Goal: Information Seeking & Learning: Compare options

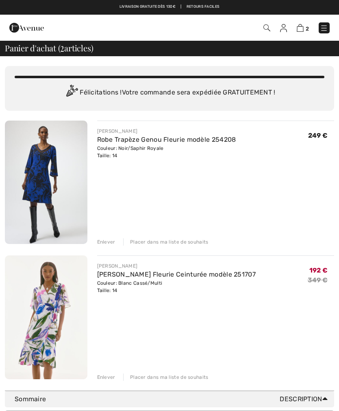
click at [61, 332] on img at bounding box center [46, 316] width 83 height 123
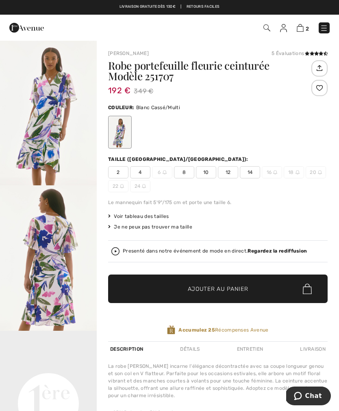
click at [314, 51] on icon at bounding box center [312, 53] width 4 height 4
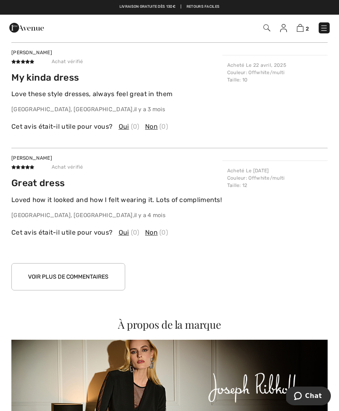
scroll to position [1034, 0]
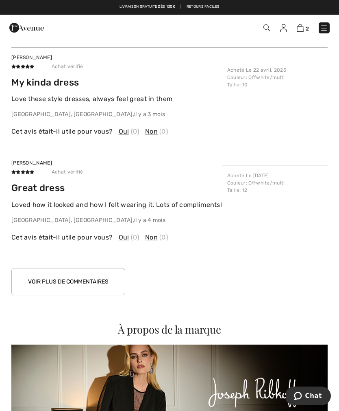
click at [103, 269] on button "Voir plus de commentaires" at bounding box center [68, 281] width 114 height 27
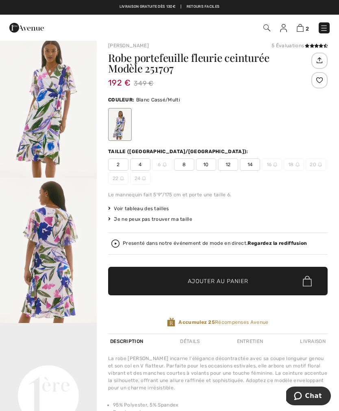
scroll to position [0, 0]
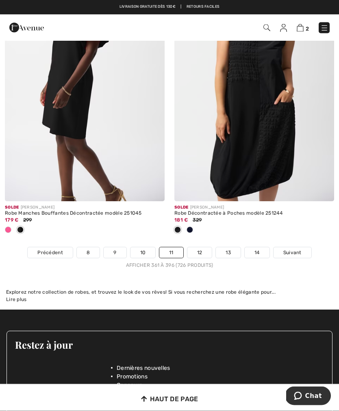
scroll to position [4974, 0]
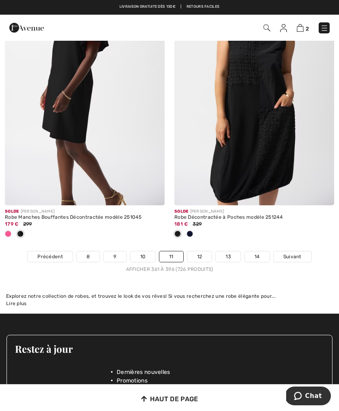
click at [304, 251] on link "Suivant" at bounding box center [293, 256] width 38 height 11
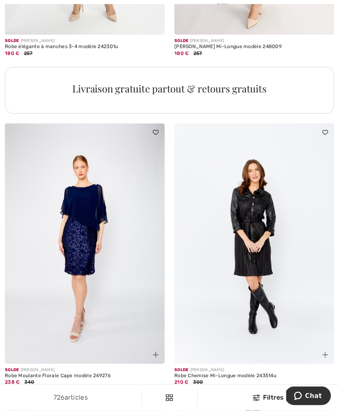
scroll to position [3376, 0]
click at [100, 285] on img at bounding box center [85, 243] width 160 height 240
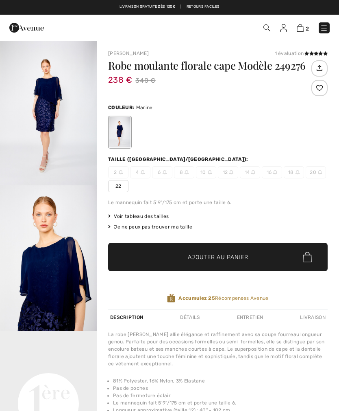
checkbox input "true"
click at [66, 274] on img "2 / 5" at bounding box center [48, 257] width 97 height 145
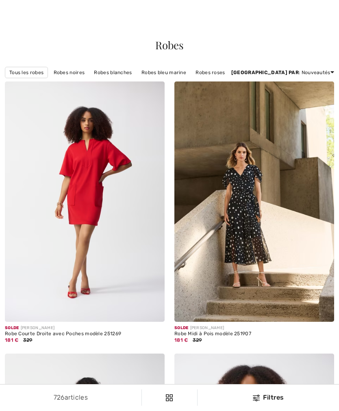
checkbox input "true"
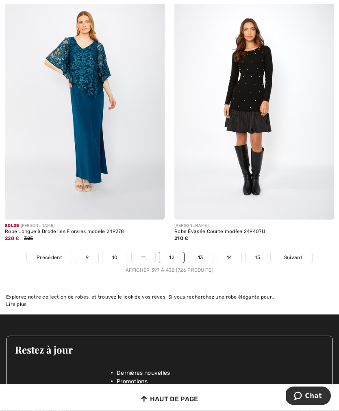
scroll to position [4894, 0]
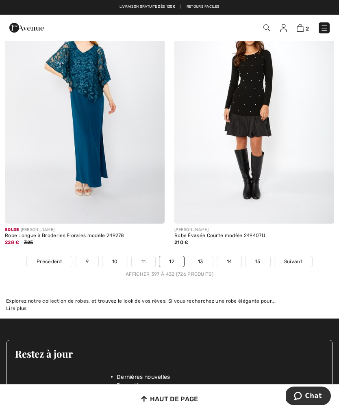
click at [299, 256] on link "Suivant" at bounding box center [294, 261] width 38 height 11
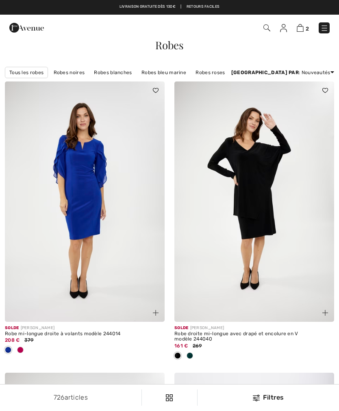
checkbox input "true"
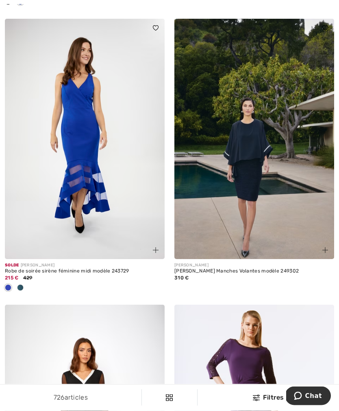
scroll to position [639, 0]
click at [261, 180] on img at bounding box center [255, 139] width 160 height 240
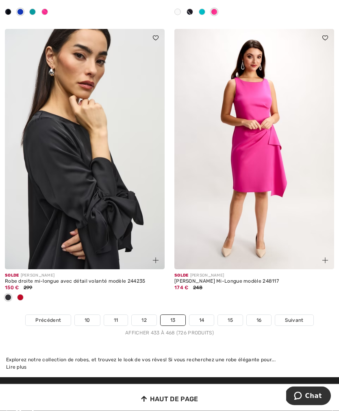
scroll to position [4992, 0]
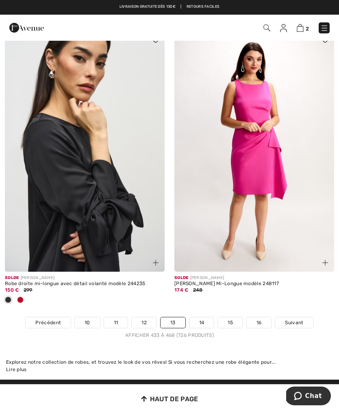
click at [301, 319] on span "Suivant" at bounding box center [294, 322] width 18 height 7
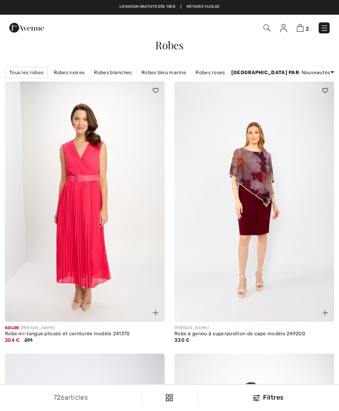
checkbox input "true"
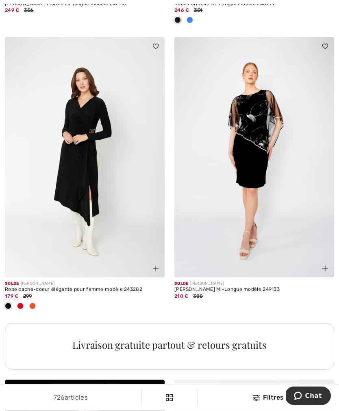
scroll to position [1417, 0]
click at [288, 209] on img at bounding box center [255, 157] width 160 height 240
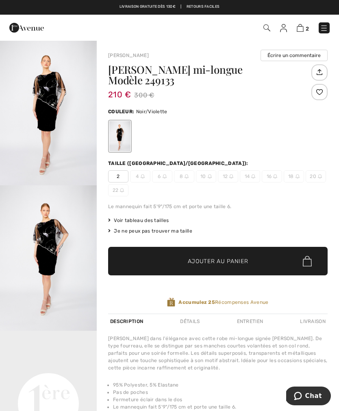
click at [53, 127] on img "1 / 6" at bounding box center [48, 112] width 97 height 145
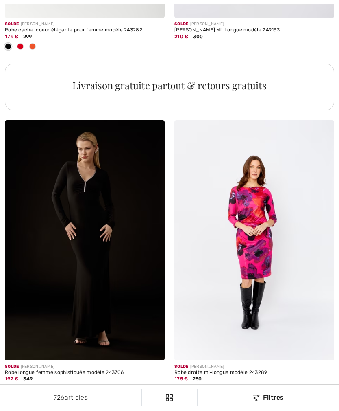
checkbox input "true"
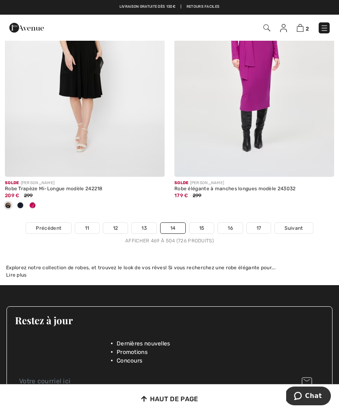
scroll to position [4962, 0]
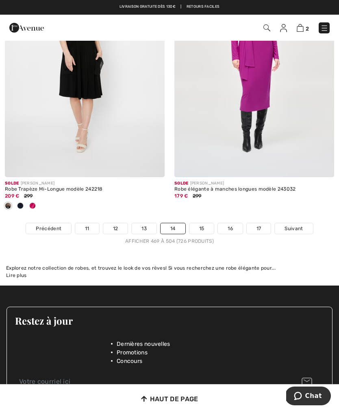
click at [295, 225] on span "Suivant" at bounding box center [294, 228] width 18 height 7
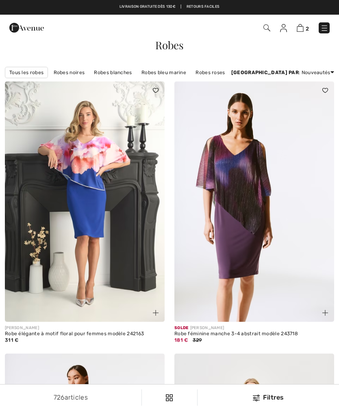
checkbox input "true"
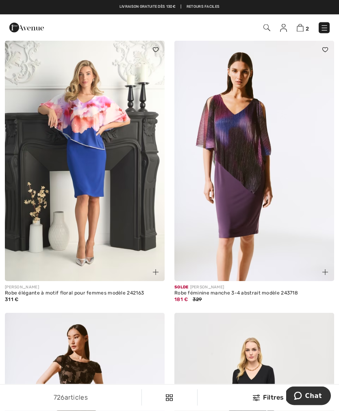
scroll to position [33, 0]
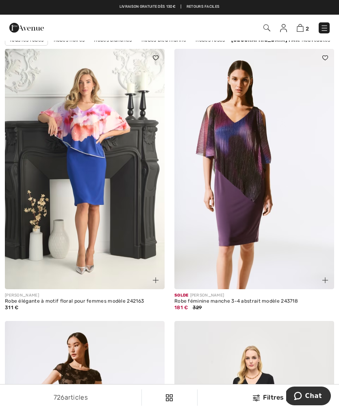
click at [280, 202] on img at bounding box center [255, 169] width 160 height 240
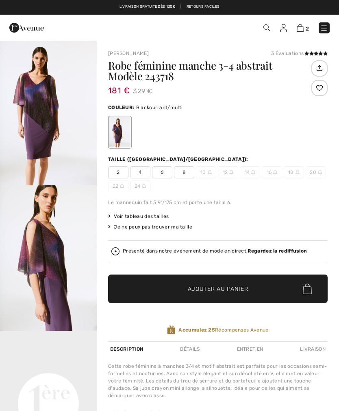
checkbox input "true"
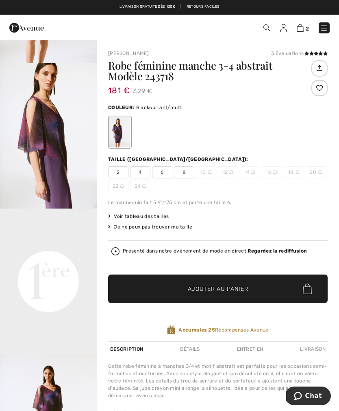
scroll to position [123, 0]
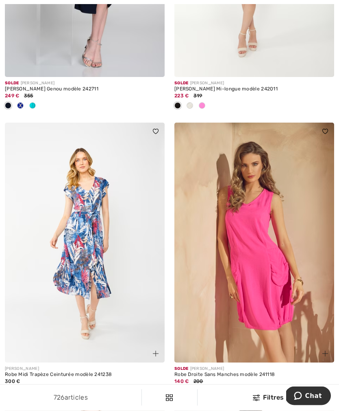
scroll to position [2502, 0]
click at [295, 285] on img at bounding box center [255, 242] width 160 height 240
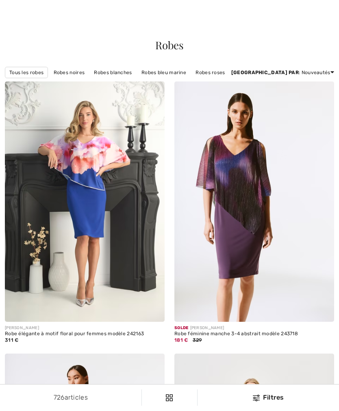
checkbox input "true"
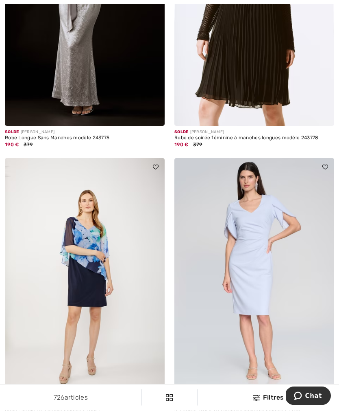
scroll to position [3916, 0]
click at [101, 243] on img at bounding box center [85, 278] width 160 height 240
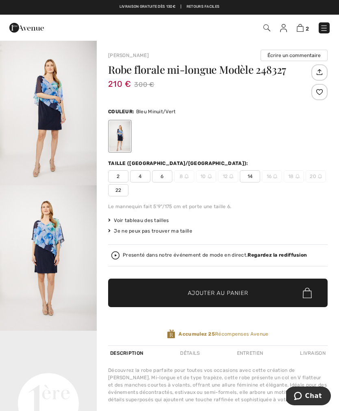
click at [63, 127] on img "1 / 5" at bounding box center [48, 112] width 97 height 145
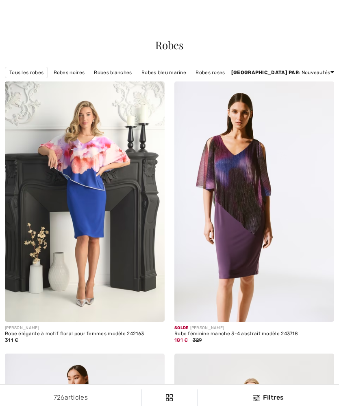
checkbox input "true"
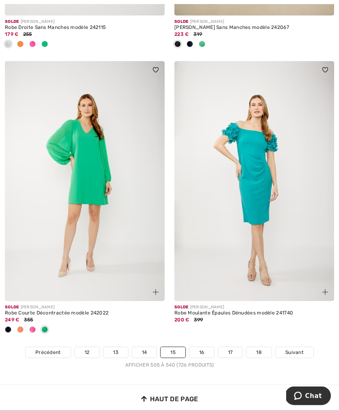
scroll to position [4856, 0]
click at [37, 323] on div at bounding box center [32, 329] width 12 height 13
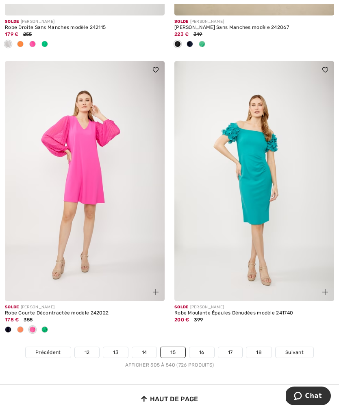
click at [13, 323] on div at bounding box center [8, 329] width 12 height 13
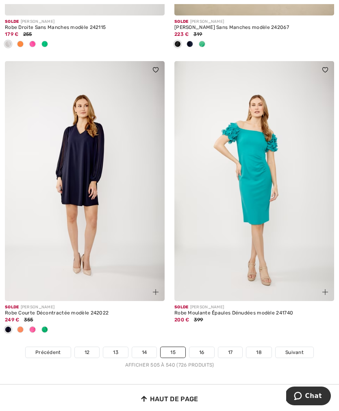
click at [39, 323] on div at bounding box center [45, 329] width 12 height 13
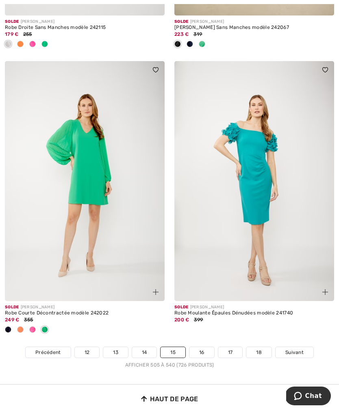
click at [114, 207] on img at bounding box center [85, 181] width 160 height 240
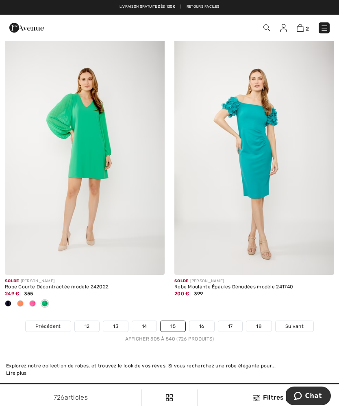
click at [209, 321] on link "16" at bounding box center [202, 326] width 25 height 11
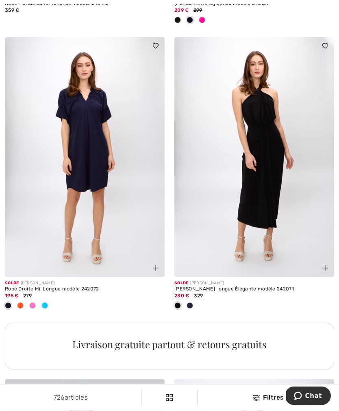
scroll to position [3201, 0]
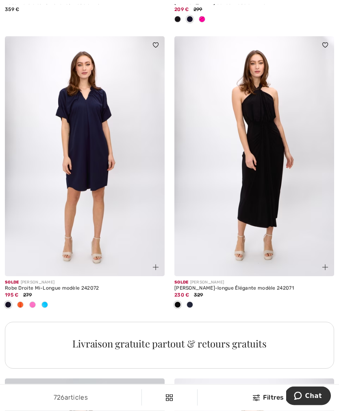
click at [50, 300] on div at bounding box center [45, 305] width 12 height 13
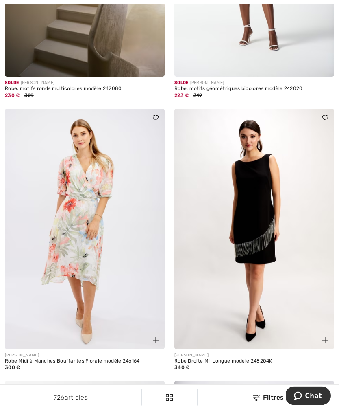
scroll to position [4300, 0]
click at [274, 239] on img at bounding box center [255, 229] width 160 height 240
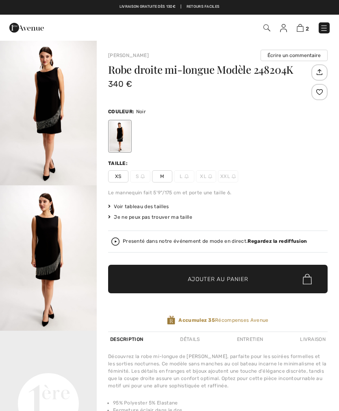
click at [72, 275] on img "2 / 5" at bounding box center [48, 257] width 97 height 145
checkbox input "true"
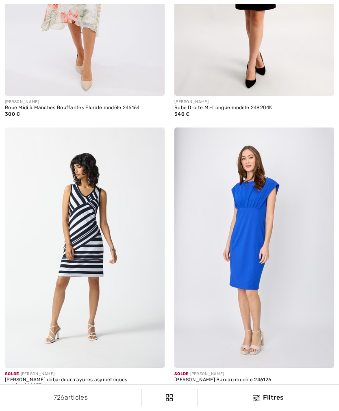
checkbox input "true"
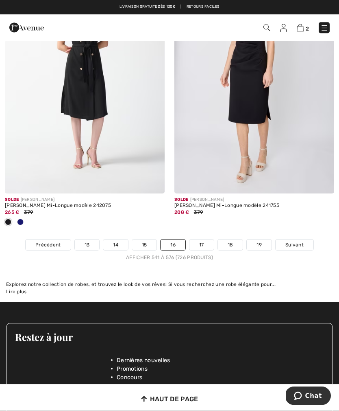
scroll to position [5004, 0]
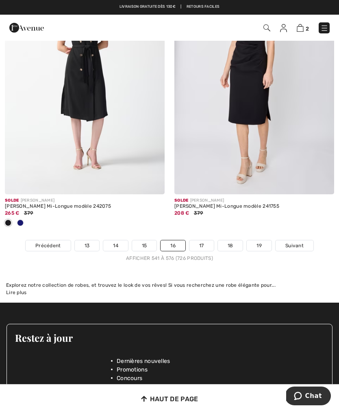
click at [201, 240] on link "17" at bounding box center [202, 245] width 24 height 11
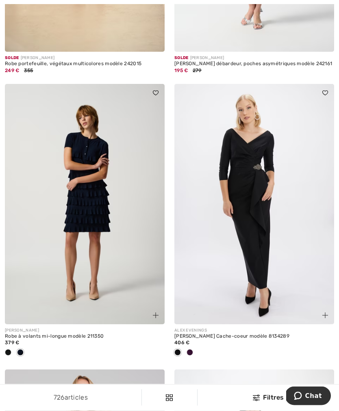
scroll to position [1099, 0]
click at [105, 263] on img at bounding box center [85, 204] width 160 height 240
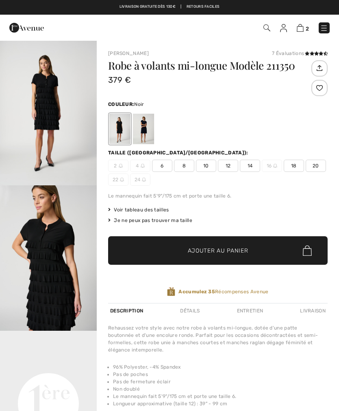
checkbox input "true"
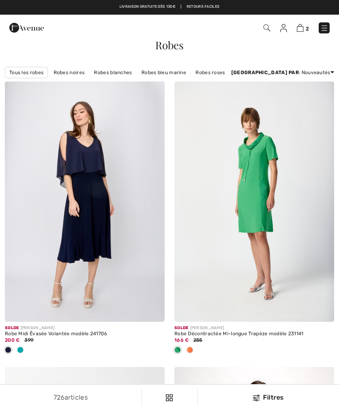
checkbox input "true"
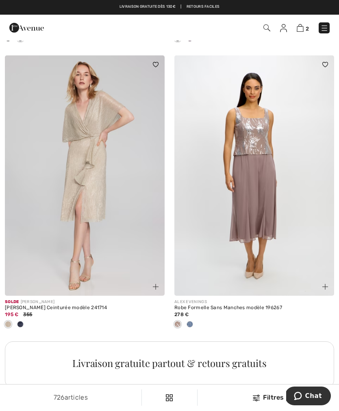
scroll to position [1404, 0]
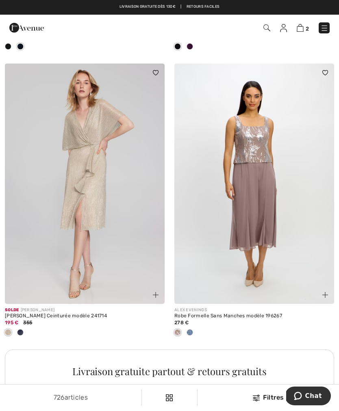
click at [88, 193] on img at bounding box center [85, 183] width 160 height 240
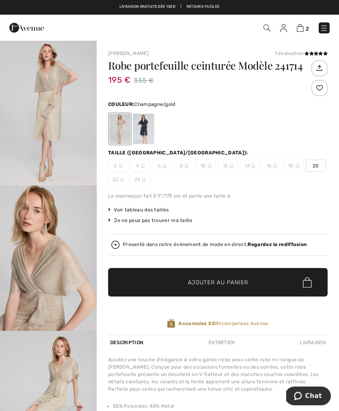
click at [55, 268] on img "2 / 5" at bounding box center [48, 257] width 97 height 145
click at [319, 51] on icon at bounding box center [321, 53] width 4 height 4
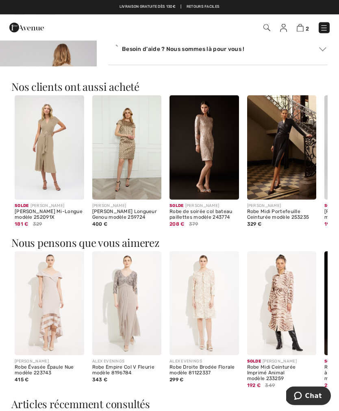
scroll to position [952, 0]
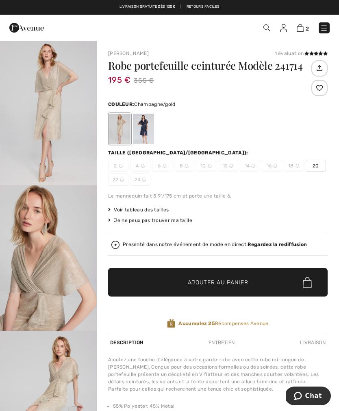
click at [146, 135] on div at bounding box center [143, 129] width 21 height 31
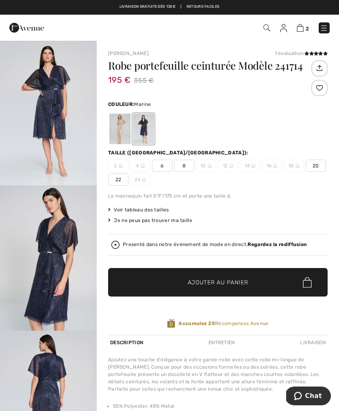
click at [65, 131] on img "1 / 3" at bounding box center [48, 112] width 97 height 145
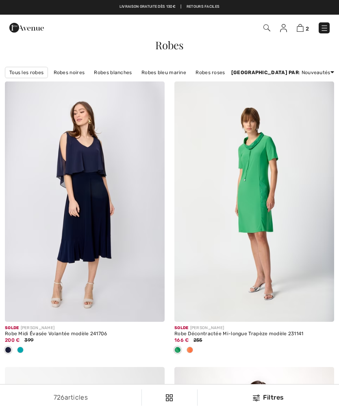
checkbox input "true"
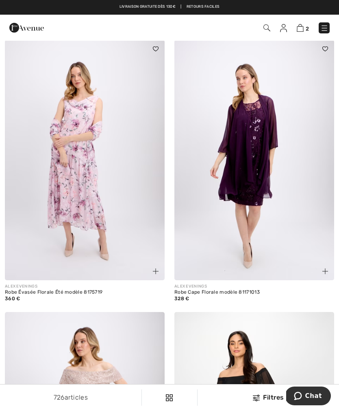
scroll to position [1770, 0]
click at [254, 169] on img at bounding box center [255, 160] width 160 height 240
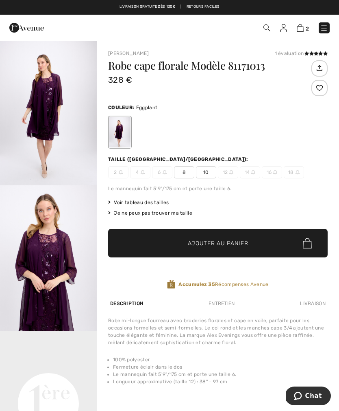
click at [65, 377] on video "Your browser does not support the video tag." at bounding box center [48, 354] width 97 height 48
click at [60, 379] on video "Your browser does not support the video tag." at bounding box center [48, 354] width 97 height 48
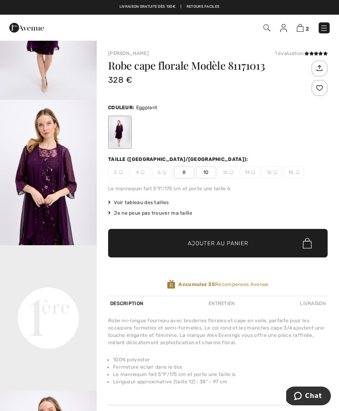
scroll to position [90, 0]
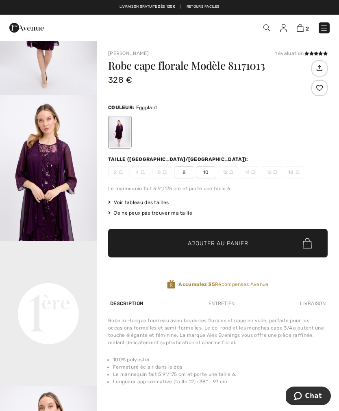
click at [65, 289] on video "Your browser does not support the video tag." at bounding box center [48, 265] width 97 height 48
click at [67, 289] on video "Your browser does not support the video tag." at bounding box center [48, 265] width 97 height 48
click at [46, 188] on img "2 / 4" at bounding box center [48, 167] width 97 height 145
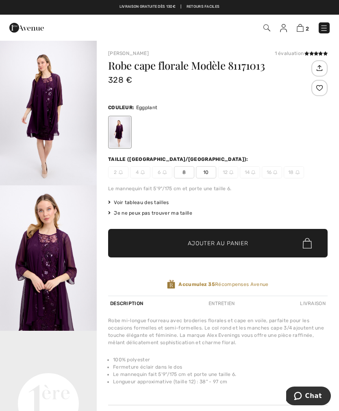
click at [39, 125] on img "1 / 4" at bounding box center [48, 112] width 97 height 145
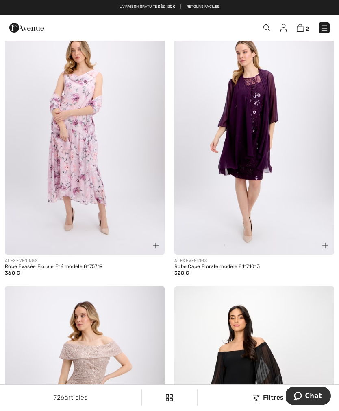
click at [297, 170] on img at bounding box center [255, 134] width 160 height 240
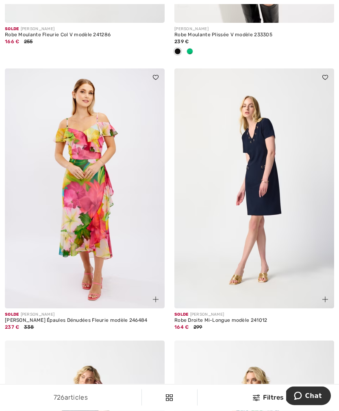
scroll to position [4055, 0]
click at [286, 214] on img at bounding box center [255, 188] width 160 height 240
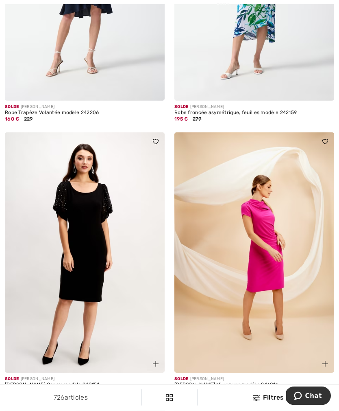
scroll to position [4535, 0]
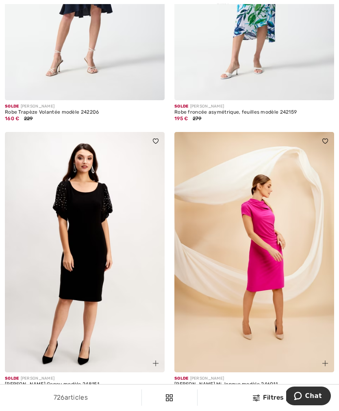
click at [100, 270] on img at bounding box center [85, 252] width 160 height 240
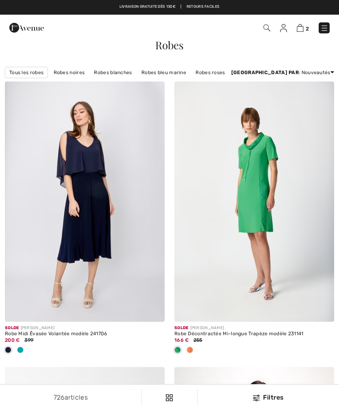
checkbox input "true"
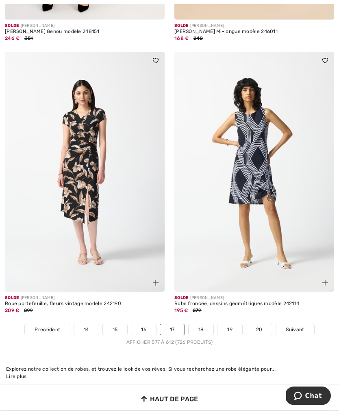
scroll to position [4888, 0]
click at [200, 324] on link "18" at bounding box center [201, 329] width 25 height 11
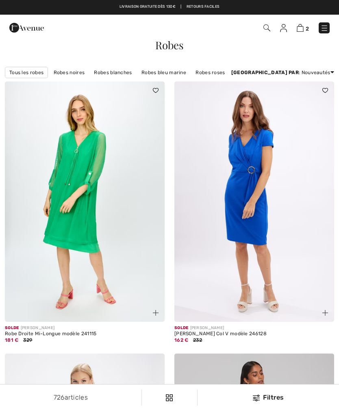
checkbox input "true"
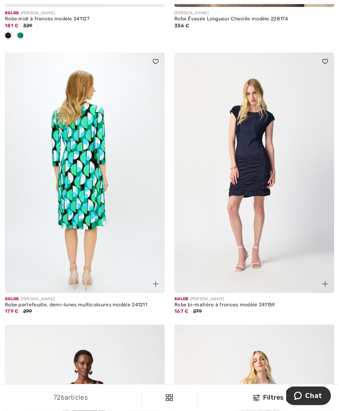
scroll to position [1144, 0]
click at [98, 218] on img at bounding box center [85, 172] width 160 height 240
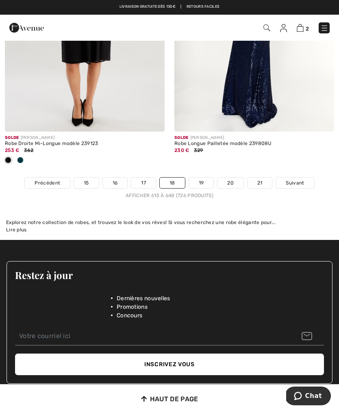
scroll to position [5034, 0]
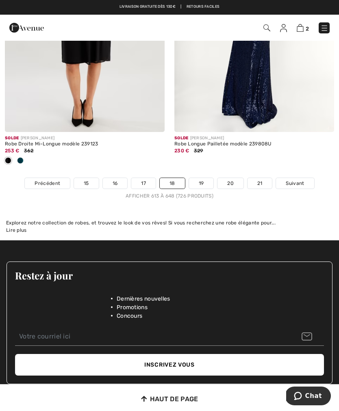
click at [204, 178] on link "19" at bounding box center [201, 183] width 25 height 11
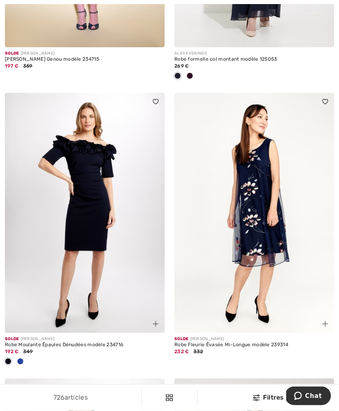
scroll to position [560, 0]
click at [259, 239] on img at bounding box center [255, 213] width 160 height 240
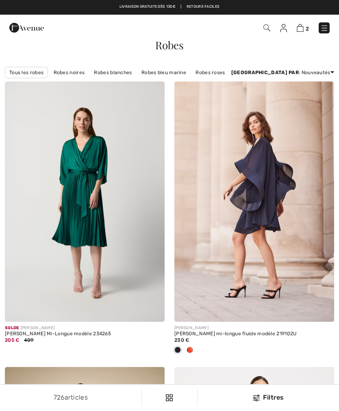
checkbox input "true"
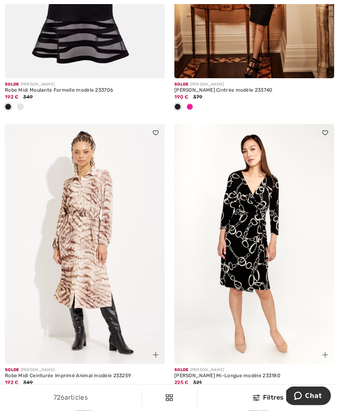
scroll to position [2530, 0]
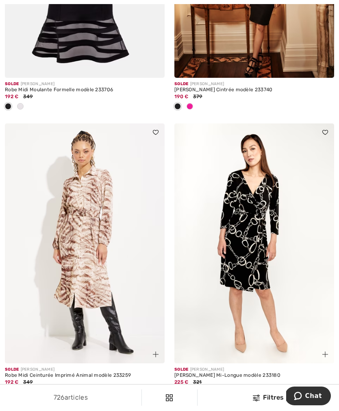
click at [254, 269] on img at bounding box center [255, 243] width 160 height 240
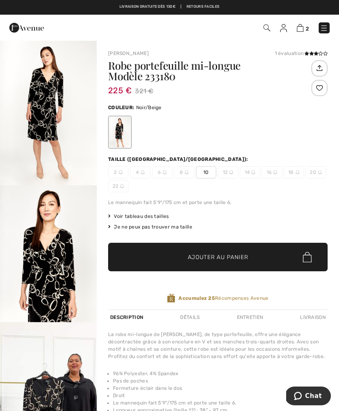
click at [36, 284] on img "2 / 5" at bounding box center [48, 257] width 97 height 145
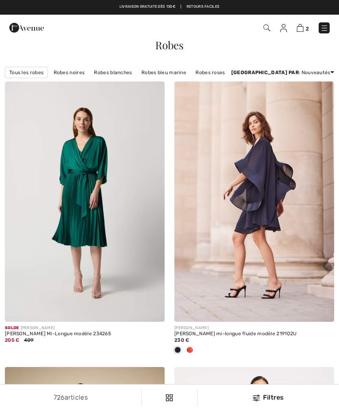
checkbox input "true"
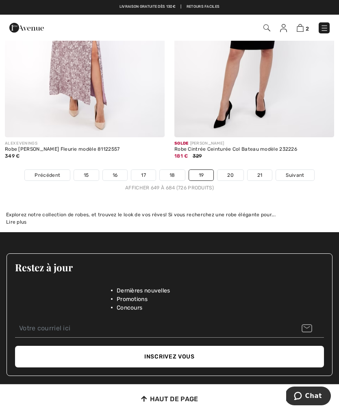
scroll to position [5047, 0]
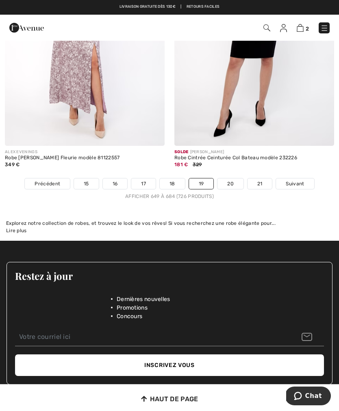
click at [231, 178] on link "20" at bounding box center [231, 183] width 26 height 11
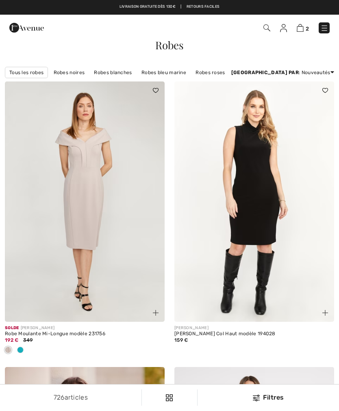
checkbox input "true"
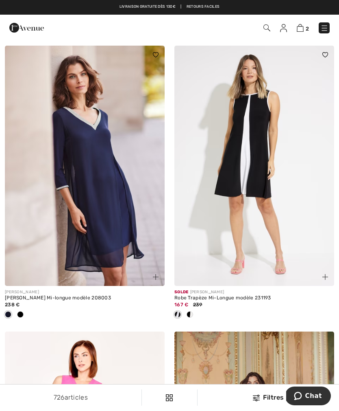
scroll to position [321, 0]
click at [127, 221] on img at bounding box center [85, 166] width 160 height 240
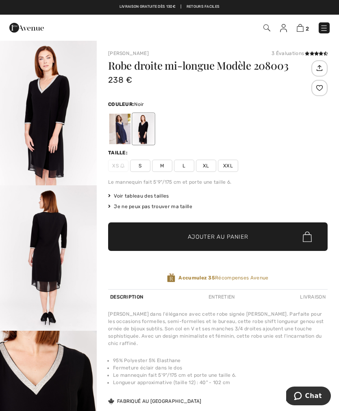
click at [70, 238] on img "2 / 3" at bounding box center [48, 257] width 97 height 145
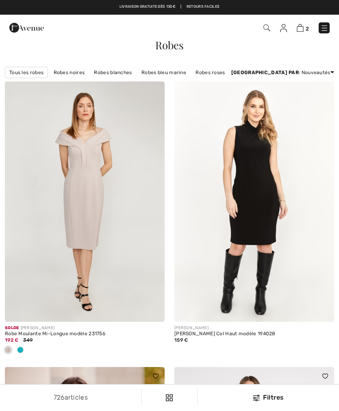
checkbox input "true"
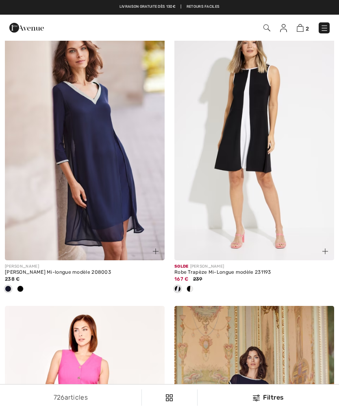
scroll to position [347, 0]
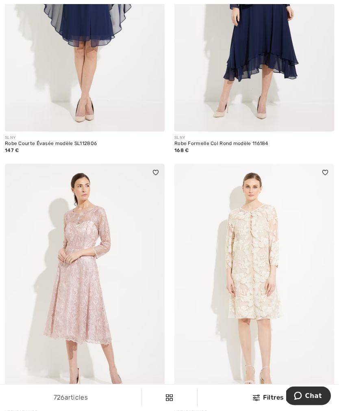
scroll to position [3020, 0]
click at [297, 290] on img at bounding box center [255, 284] width 160 height 240
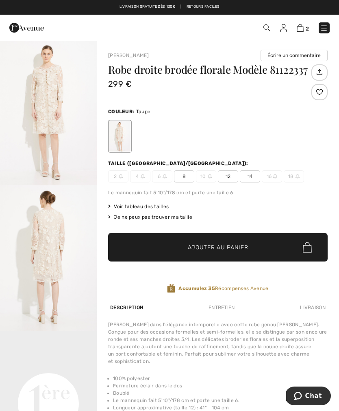
click at [47, 254] on img "2 / 5" at bounding box center [48, 257] width 97 height 145
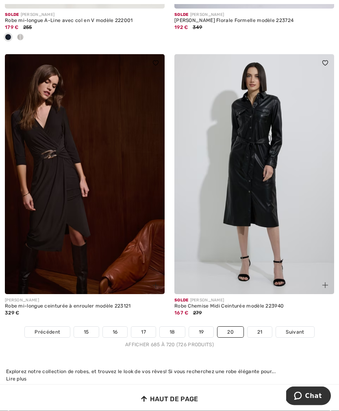
scroll to position [4845, 0]
click at [267, 326] on link "21" at bounding box center [260, 331] width 25 height 11
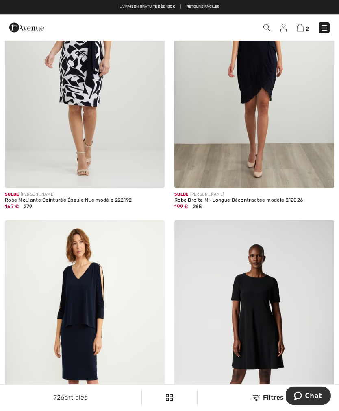
scroll to position [133, 0]
click at [303, 26] on img at bounding box center [300, 28] width 7 height 8
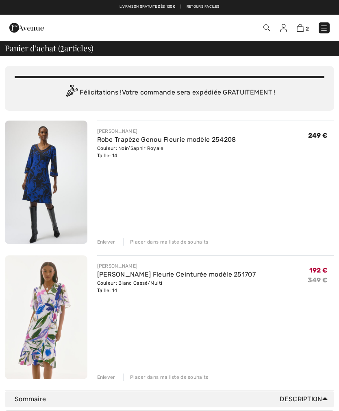
click at [62, 190] on img at bounding box center [46, 181] width 83 height 123
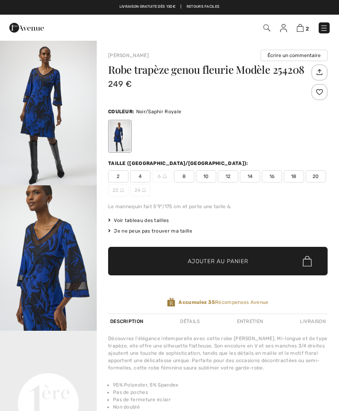
checkbox input "true"
click at [55, 267] on img "2 / 5" at bounding box center [48, 257] width 97 height 145
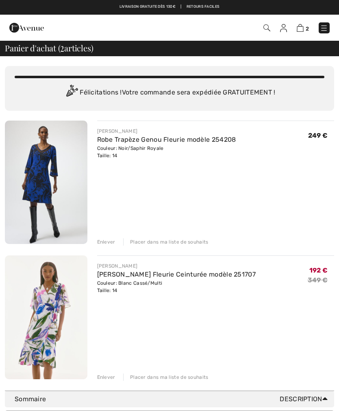
click at [50, 318] on img at bounding box center [46, 316] width 83 height 123
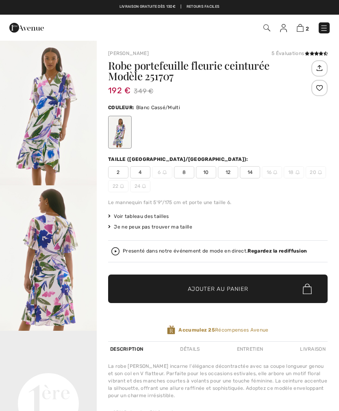
click at [48, 131] on img "1 / 5" at bounding box center [48, 112] width 97 height 145
checkbox input "true"
